Goal: Communication & Community: Participate in discussion

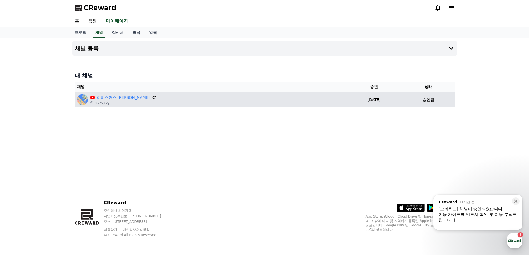
click at [345, 98] on td "[DATE] 09-11" at bounding box center [373, 100] width 57 height 16
click at [107, 99] on link "히비스커스 [PERSON_NAME]" at bounding box center [123, 98] width 53 height 6
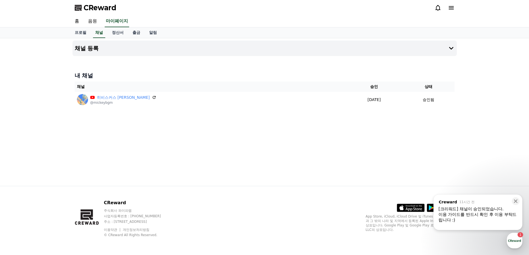
click at [182, 160] on div "채널 등록 내 채널 채널 승인 상태 히비스커스 [PERSON_NAME] @mickeybgm [DATE] 09-11 승인됨" at bounding box center [264, 112] width 388 height 148
click at [239, 133] on div "채널 등록 내 채널 채널 승인 상태 히비스커스 [PERSON_NAME] @mickeybgm [DATE] 09-11 승인됨" at bounding box center [264, 112] width 388 height 148
click at [119, 34] on link "정산서" at bounding box center [117, 32] width 21 height 11
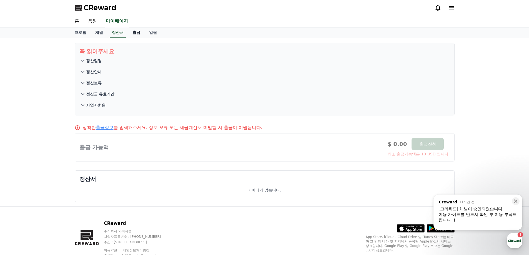
click at [133, 31] on link "출금" at bounding box center [136, 32] width 17 height 11
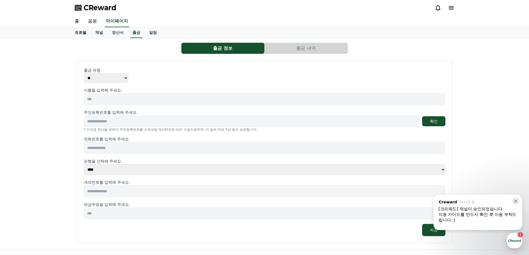
click at [82, 32] on link "프로필" at bounding box center [80, 32] width 21 height 11
select select "**********"
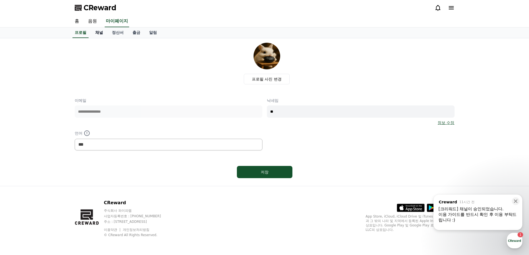
click at [96, 30] on link "채널" at bounding box center [99, 32] width 17 height 11
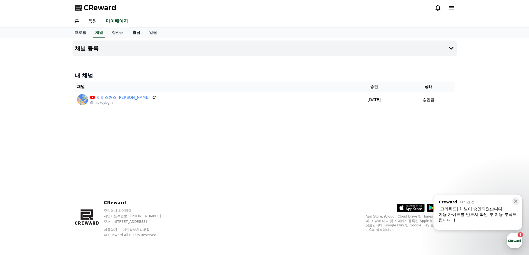
click at [142, 35] on link "출금" at bounding box center [136, 32] width 17 height 11
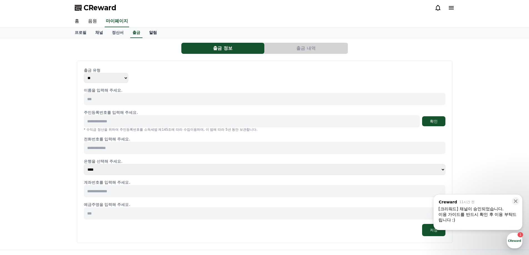
click at [150, 34] on link "알림" at bounding box center [153, 32] width 17 height 11
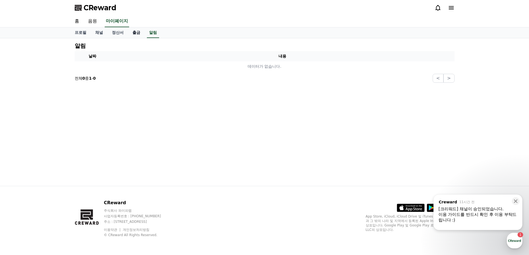
click at [133, 34] on link "출금" at bounding box center [136, 32] width 17 height 11
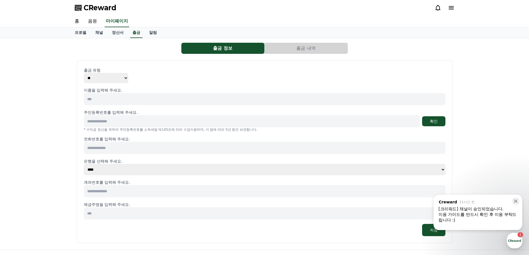
click at [316, 51] on button "출금 내역" at bounding box center [305, 48] width 83 height 11
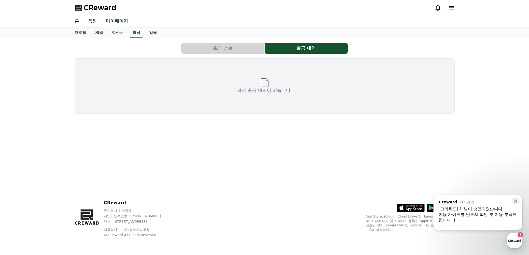
click at [148, 37] on link "알림" at bounding box center [153, 32] width 17 height 11
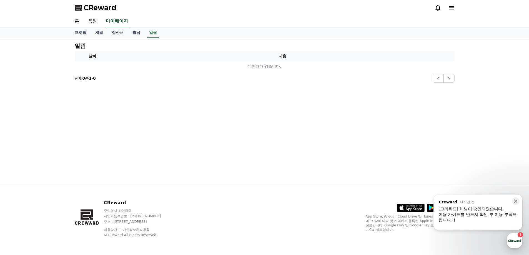
click at [114, 34] on link "정산서" at bounding box center [117, 32] width 21 height 11
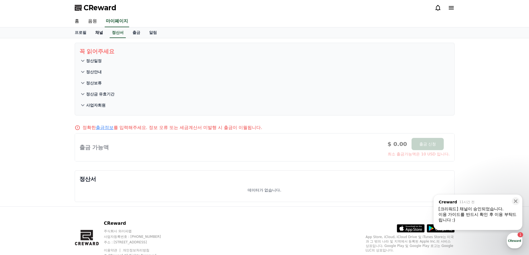
click at [92, 38] on link "채널" at bounding box center [99, 32] width 17 height 11
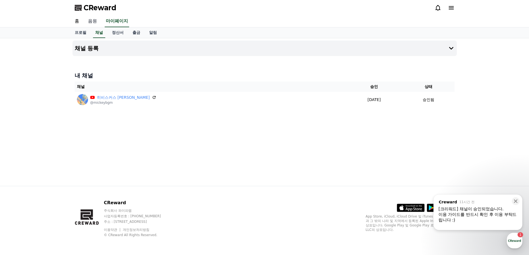
click at [94, 21] on link "음원" at bounding box center [93, 22] width 18 height 12
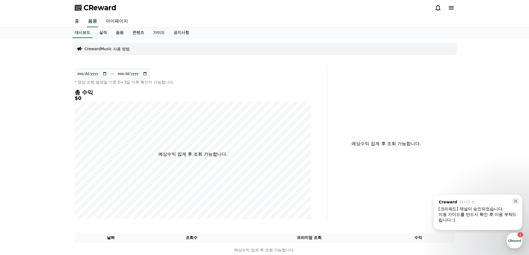
click at [74, 22] on link "홈" at bounding box center [76, 22] width 13 height 12
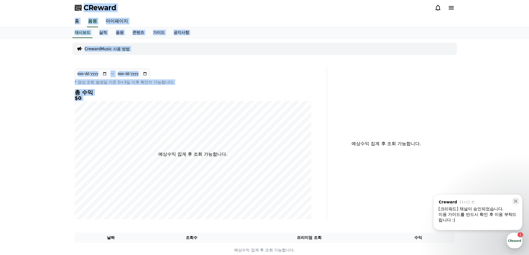
click at [262, 130] on div "**********" at bounding box center [264, 165] width 529 height 331
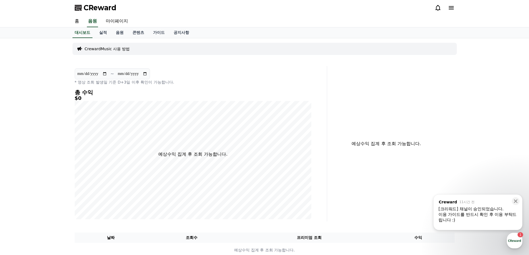
click at [491, 214] on div "이용 가이드를 반드시 확인 후 이용 부탁드립니다 :)" at bounding box center [477, 217] width 79 height 11
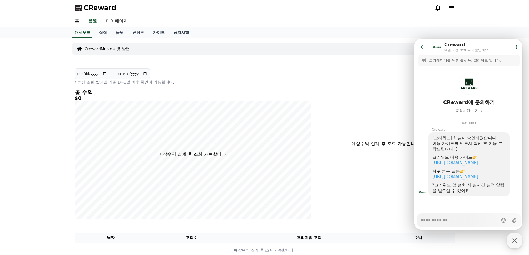
scroll to position [76, 0]
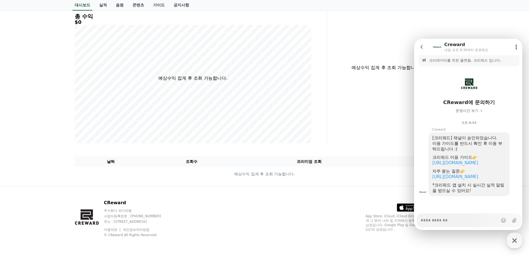
type textarea "*"
drag, startPoint x: 416, startPoint y: 119, endPoint x: 422, endPoint y: 131, distance: 13.7
click at [416, 119] on div "오전 8:54" at bounding box center [469, 121] width 110 height 11
drag, startPoint x: 397, startPoint y: 219, endPoint x: 359, endPoint y: 214, distance: 37.5
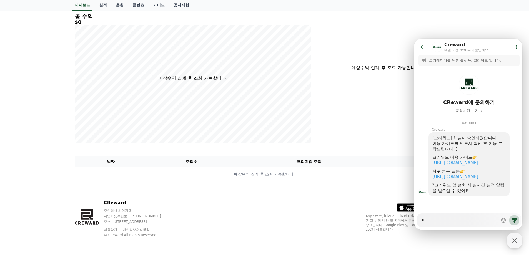
click at [414, 39] on html "Go to previous page Chat Room Creward [DATE] 오전 8:30부터 운영해요 Show userchat actio…" at bounding box center [468, 39] width 108 height 0
type textarea "*"
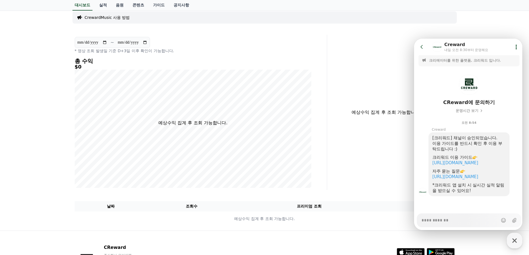
scroll to position [0, 0]
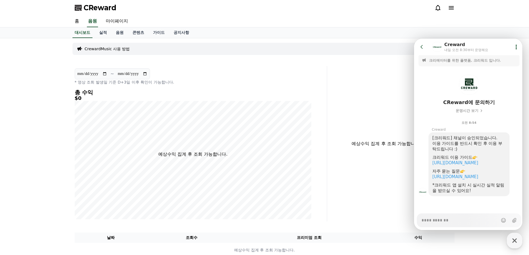
click at [312, 82] on div "**********" at bounding box center [192, 143] width 241 height 155
click at [424, 41] on header "Go to previous page Chat Room Creward [DATE] 오전 8:30부터 운영해요 Show userchat actio…" at bounding box center [469, 47] width 110 height 17
click at [423, 46] on icon at bounding box center [422, 47] width 6 height 6
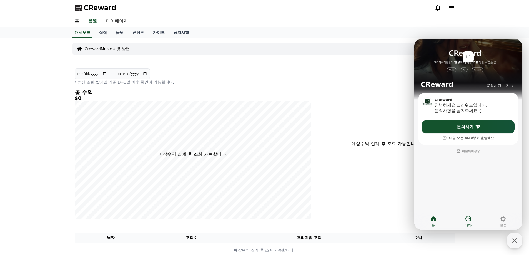
click at [467, 225] on span "대화" at bounding box center [468, 225] width 7 height 4
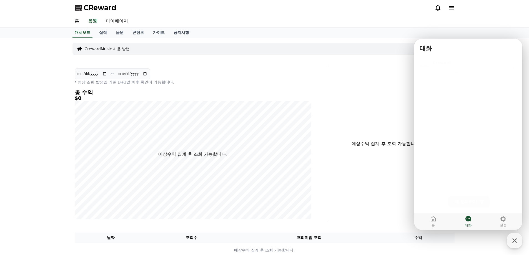
click at [453, 75] on link "Creward 12시간 전 [크리워드] 채널이 승인되었습니다. 이용 가이드를 반드시 확인 후 이용 부탁드립니다 :) 크리워드 이용 가이드 [U…" at bounding box center [469, 66] width 104 height 21
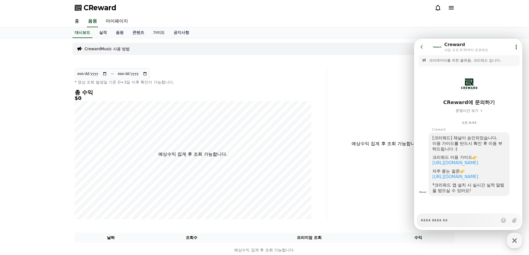
type textarea "*"
